Goal: Transaction & Acquisition: Subscribe to service/newsletter

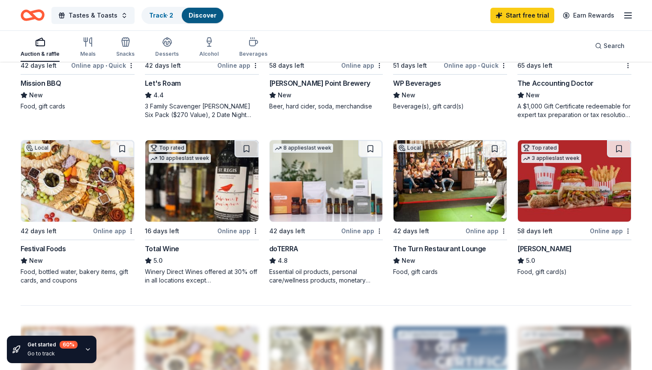
scroll to position [557, 0]
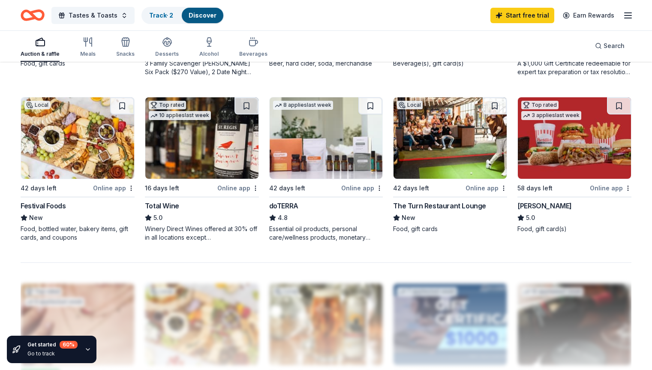
click at [176, 203] on div "Total Wine" at bounding box center [162, 206] width 34 height 10
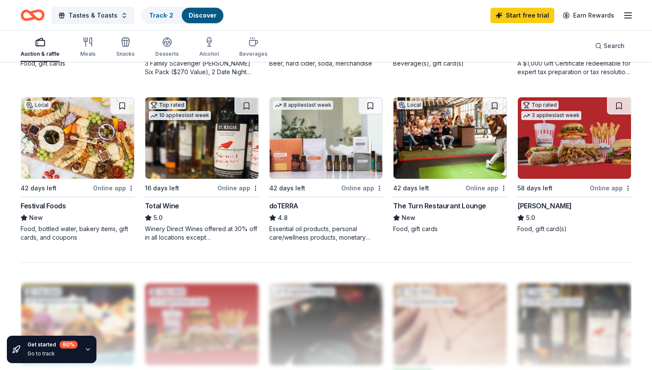
scroll to position [557, 0]
click at [294, 186] on div "42 days left" at bounding box center [287, 188] width 36 height 10
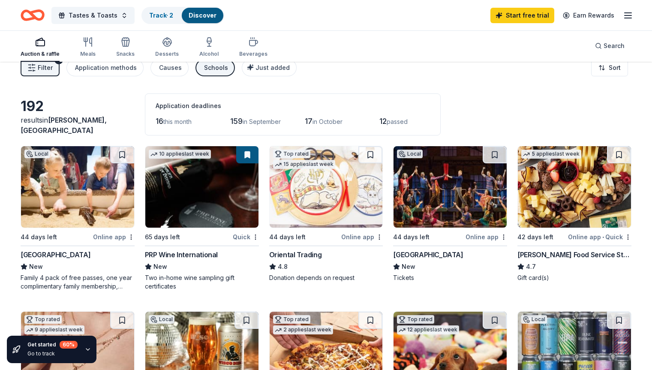
scroll to position [0, 0]
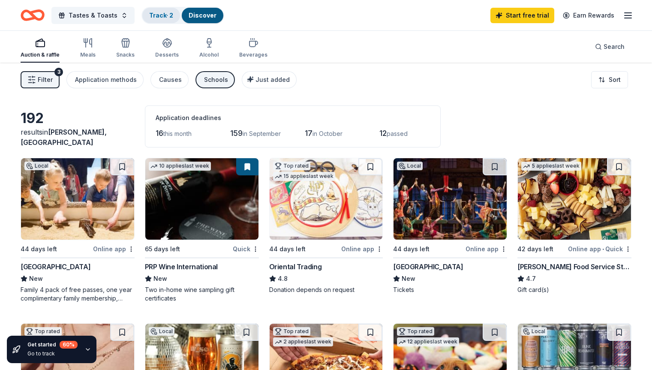
click at [165, 17] on link "Track · 2" at bounding box center [161, 15] width 24 height 7
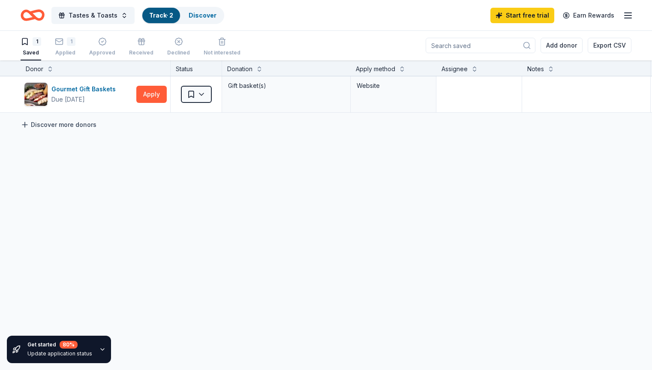
click at [91, 126] on link "Discover more donors" at bounding box center [59, 125] width 76 height 10
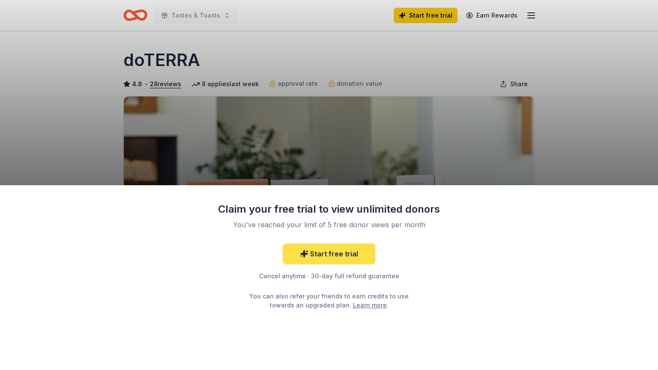
click at [346, 253] on link "Start free trial" at bounding box center [329, 253] width 93 height 21
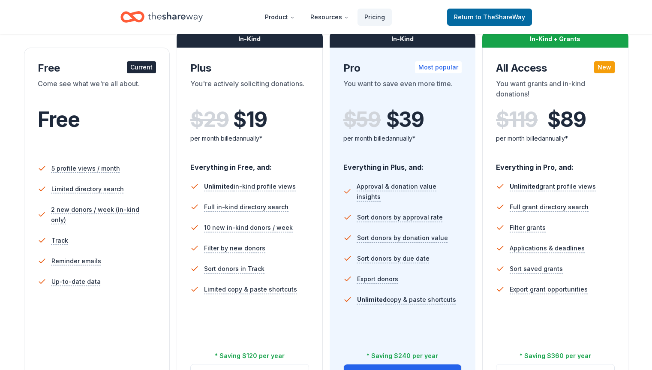
scroll to position [129, 0]
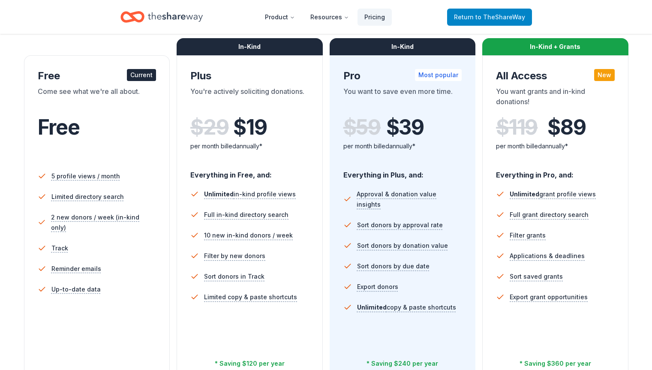
click at [488, 13] on span "Return to TheShareWay" at bounding box center [489, 17] width 71 height 10
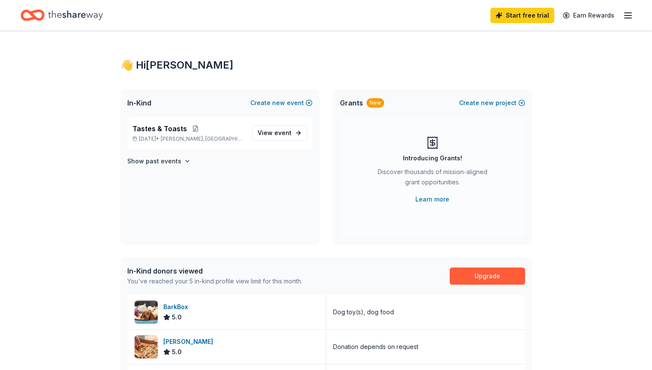
click at [504, 15] on link "Start free trial" at bounding box center [522, 15] width 64 height 15
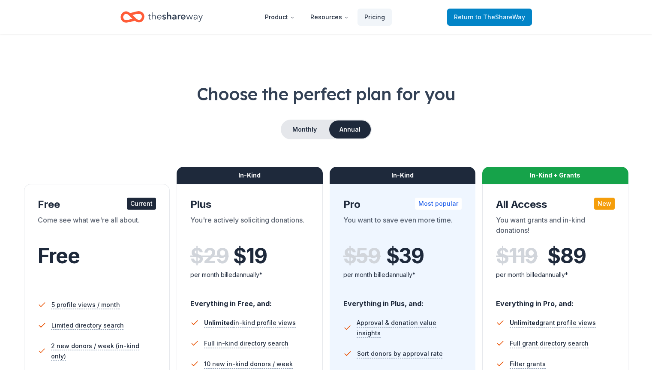
click at [508, 16] on span "to TheShareWay" at bounding box center [500, 16] width 50 height 7
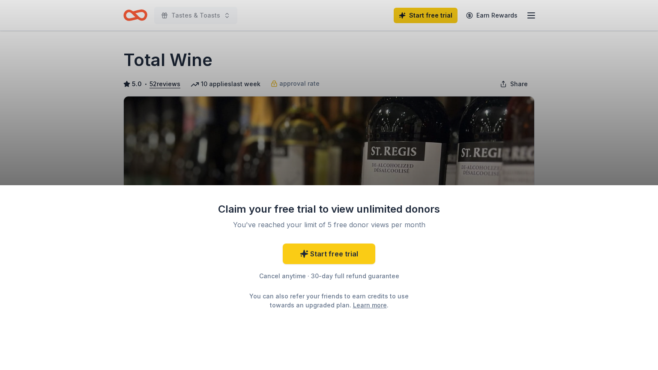
click at [463, 322] on div "Claim your free trial to view unlimited donors You've reached your limit of 5 f…" at bounding box center [329, 277] width 658 height 185
click at [242, 67] on div "Claim your free trial to view unlimited donors You've reached your limit of 5 f…" at bounding box center [329, 185] width 658 height 370
